Goal: Find specific page/section: Find specific page/section

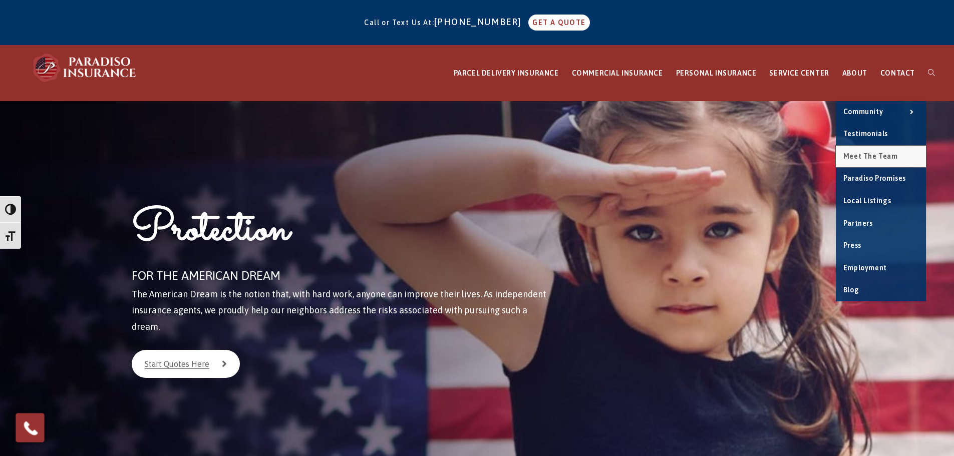
click at [866, 161] on link "Meet the Team" at bounding box center [881, 157] width 90 height 22
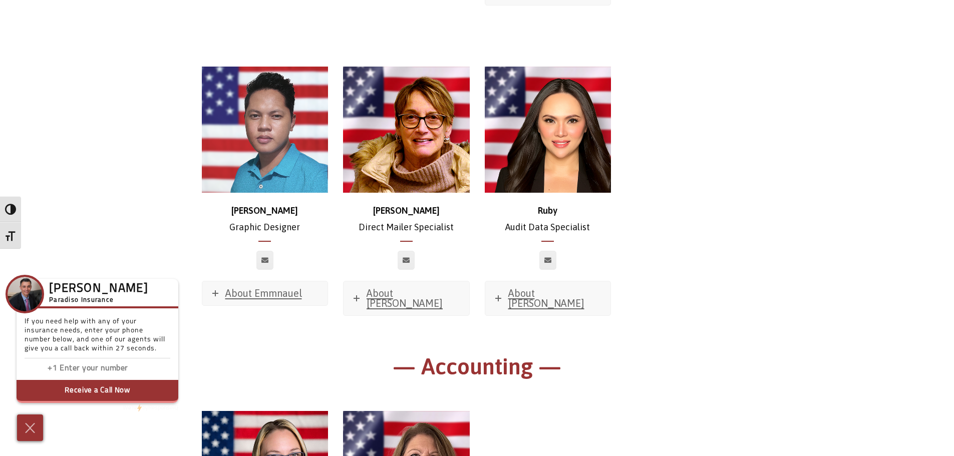
scroll to position [5937, 0]
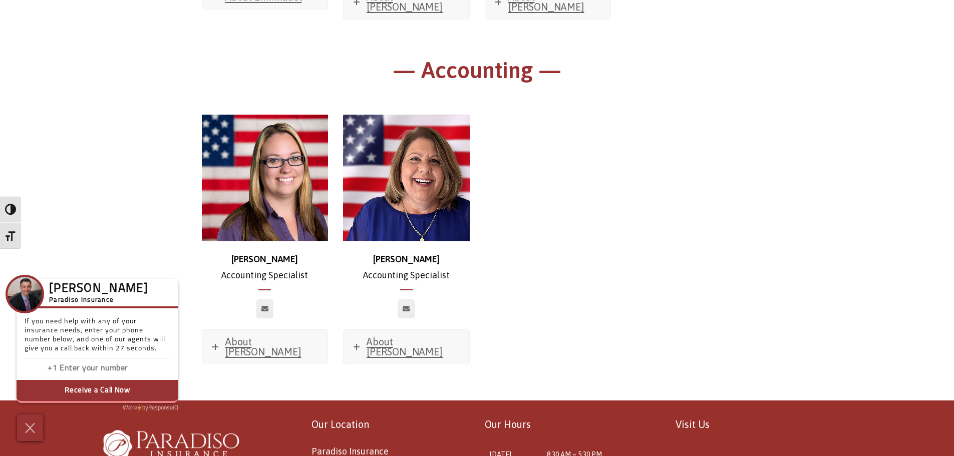
drag, startPoint x: 123, startPoint y: 168, endPoint x: 144, endPoint y: 186, distance: 28.1
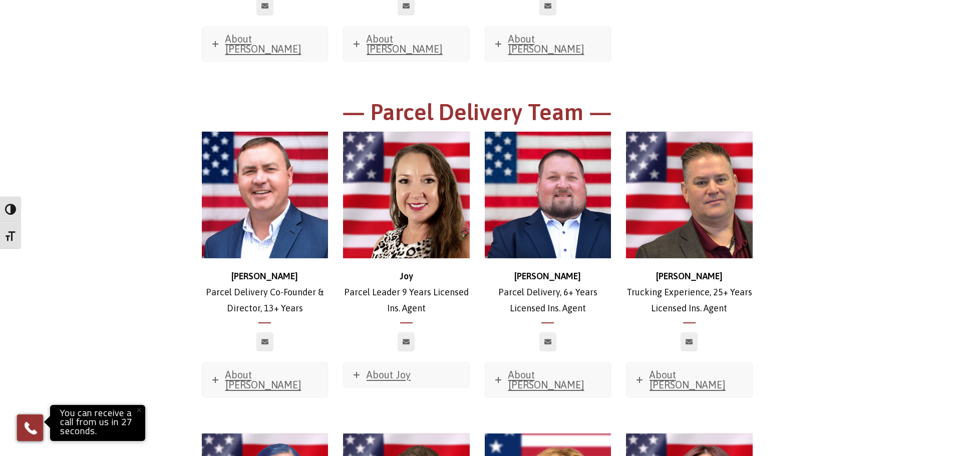
scroll to position [1453, 0]
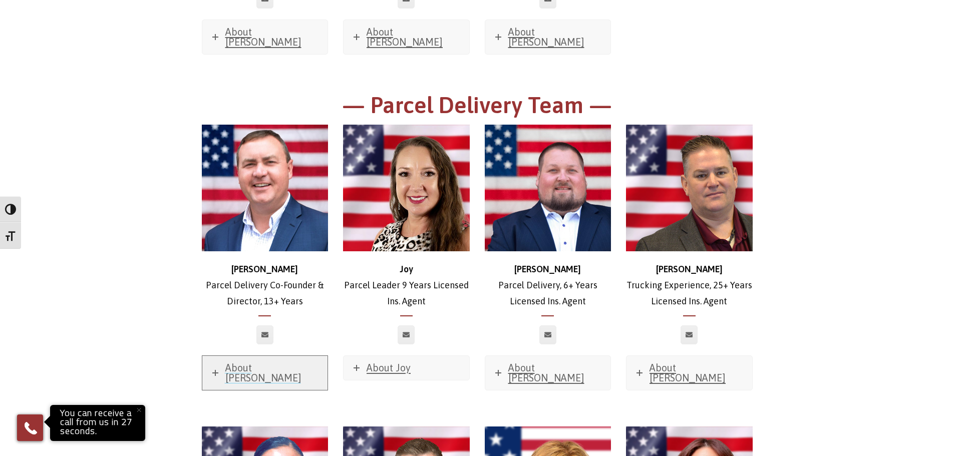
click at [262, 362] on span "About [PERSON_NAME]" at bounding box center [263, 373] width 76 height 22
